Goal: Information Seeking & Learning: Learn about a topic

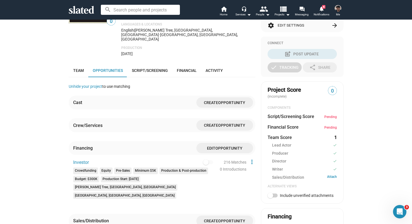
scroll to position [107, 0]
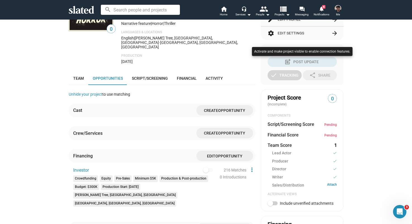
click at [233, 68] on div at bounding box center [206, 112] width 412 height 224
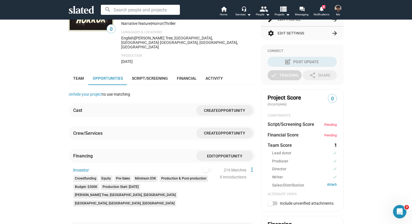
click at [334, 10] on span at bounding box center [338, 8] width 9 height 9
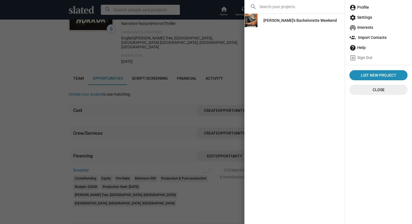
click at [211, 42] on div at bounding box center [206, 112] width 412 height 224
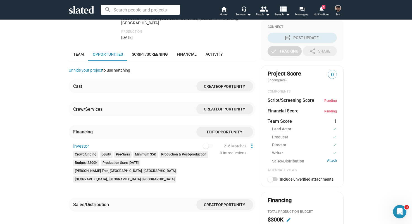
click at [154, 48] on link "Script/Screening" at bounding box center [149, 54] width 45 height 13
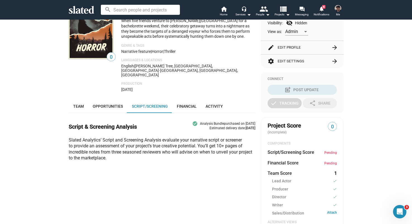
scroll to position [144, 0]
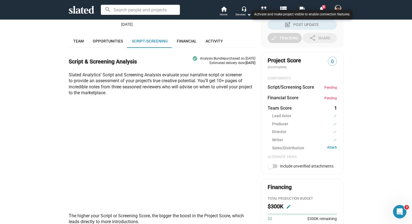
click at [105, 203] on div at bounding box center [206, 112] width 412 height 224
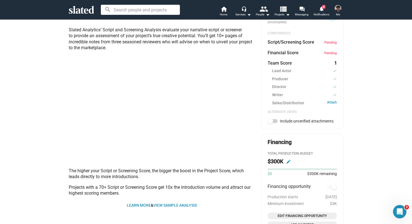
scroll to position [190, 0]
click at [176, 203] on link "View sample analysis" at bounding box center [175, 205] width 44 height 4
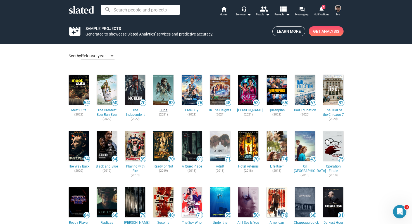
click at [166, 112] on span "Dune" at bounding box center [163, 110] width 22 height 4
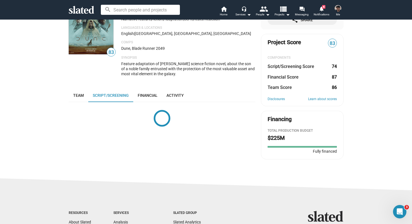
scroll to position [63, 0]
click at [143, 94] on span "Financial" at bounding box center [148, 95] width 20 height 4
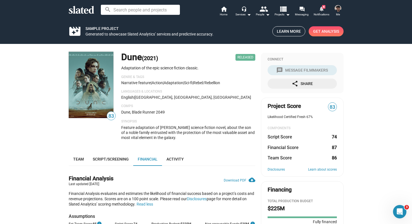
click at [321, 10] on mat-icon "notifications" at bounding box center [321, 8] width 5 height 5
